Goal: Task Accomplishment & Management: Use online tool/utility

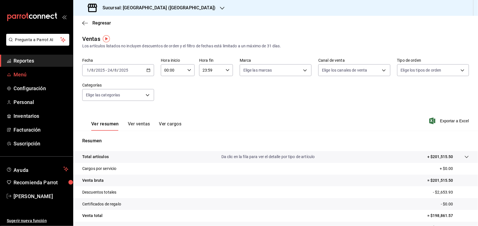
click at [18, 74] on span "Menú" at bounding box center [41, 75] width 55 height 8
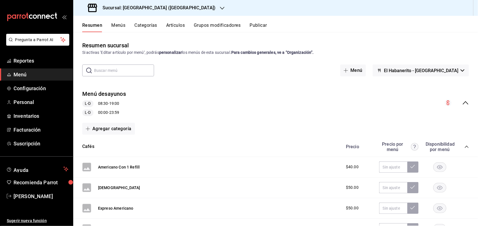
click at [18, 74] on span "Menú" at bounding box center [41, 75] width 55 height 8
click at [120, 26] on button "Menús" at bounding box center [118, 28] width 14 height 10
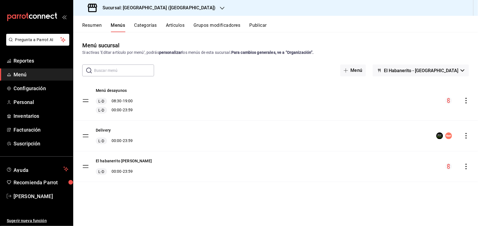
click at [176, 26] on button "Artículos" at bounding box center [175, 28] width 19 height 10
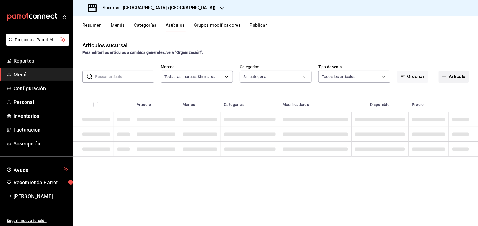
type input "82232847-290f-4d8a-a0b8-f49c1d82ae24"
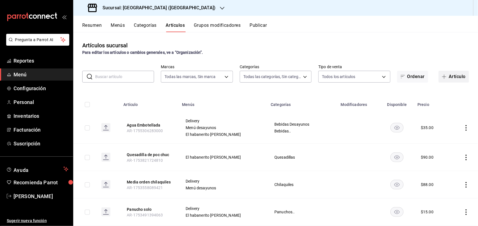
type input "77e2e4ff-ee8e-40c2-bf59-9ee13a50883d,d615a07f-ae7f-48b3-94ad-295990d1c7b2,9e13d…"
click at [450, 76] on button "Artículo" at bounding box center [454, 77] width 30 height 12
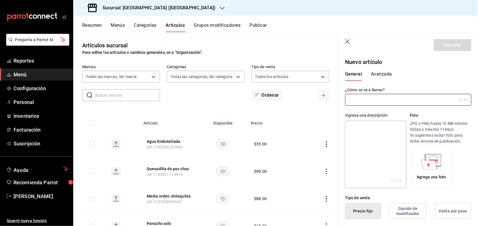
type input "AR-1756065976812"
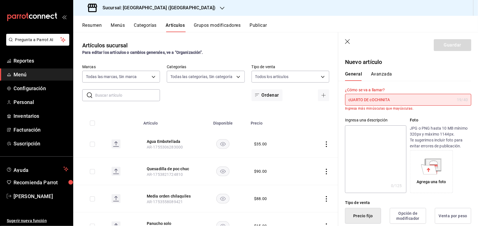
drag, startPoint x: 396, startPoint y: 98, endPoint x: 339, endPoint y: 99, distance: 57.5
click at [339, 99] on div "¿Cómo se va a llamar? cUARTO DE cOCHINITA 19 /40 ¿Cómo se va a llamar? Ingresa …" at bounding box center [405, 96] width 133 height 30
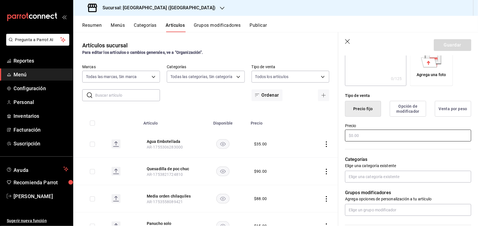
scroll to position [106, 0]
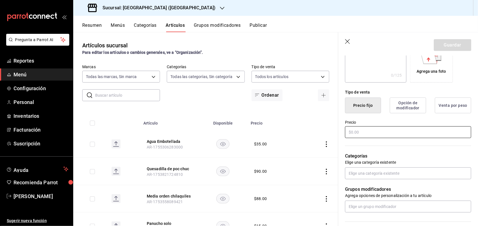
type input "Cuarto de Cochinita"
click at [370, 134] on input "text" at bounding box center [408, 132] width 126 height 12
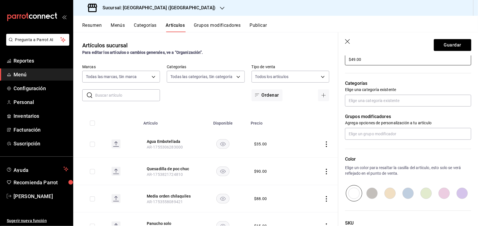
scroll to position [188, 0]
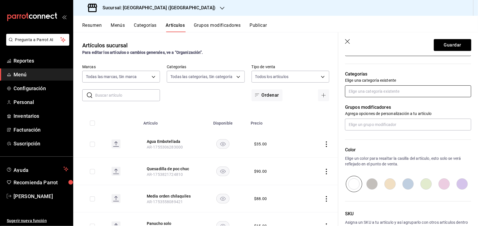
type input "$49.00"
click at [389, 90] on input "text" at bounding box center [408, 91] width 126 height 12
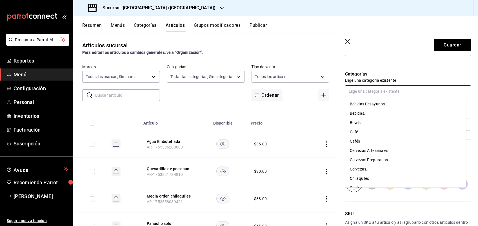
click at [373, 90] on input "text" at bounding box center [408, 91] width 126 height 12
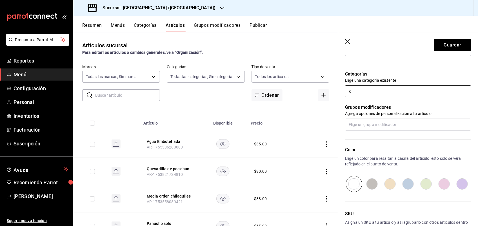
type input "ki"
click at [359, 115] on li "Por kilos" at bounding box center [406, 113] width 121 height 9
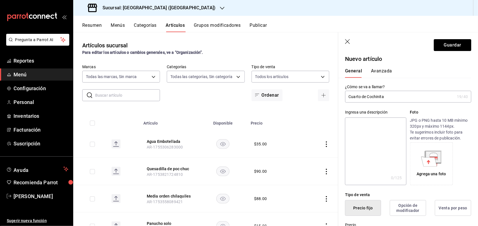
scroll to position [0, 0]
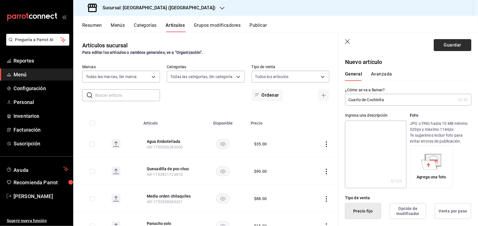
click at [436, 49] on button "Guardar" at bounding box center [452, 45] width 37 height 12
